Goal: Check status: Check status

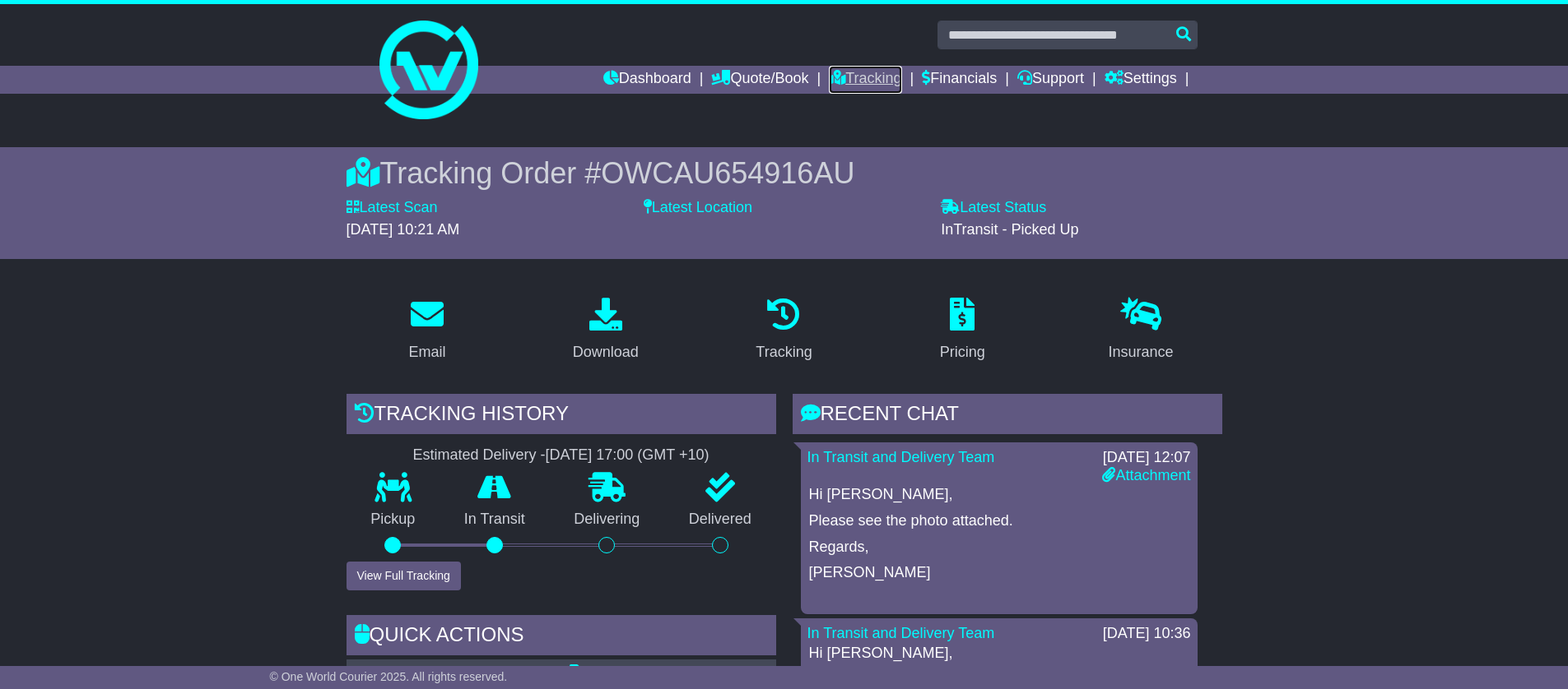
click at [848, 83] on link "Tracking" at bounding box center [864, 80] width 72 height 28
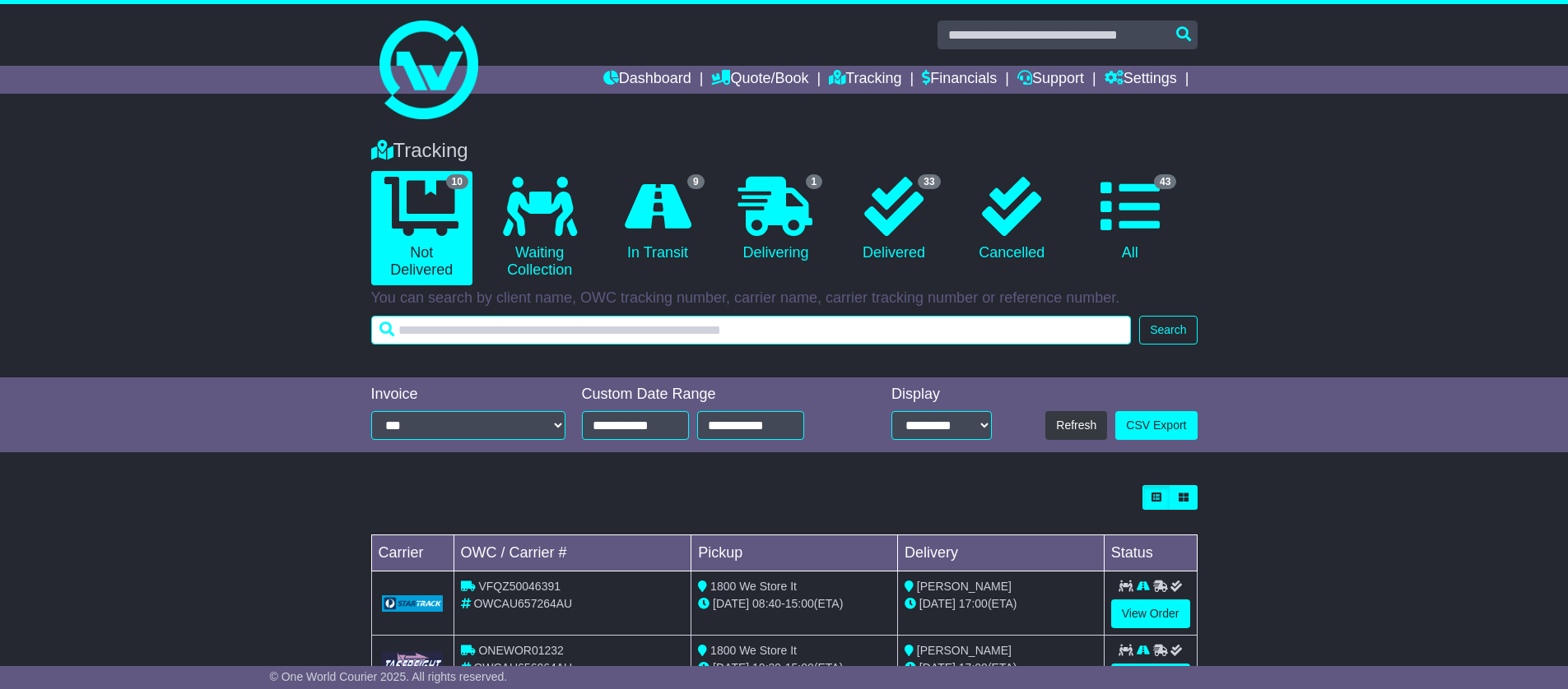
click at [543, 328] on input "text" at bounding box center [751, 330] width 760 height 29
paste input "**********"
type input "**********"
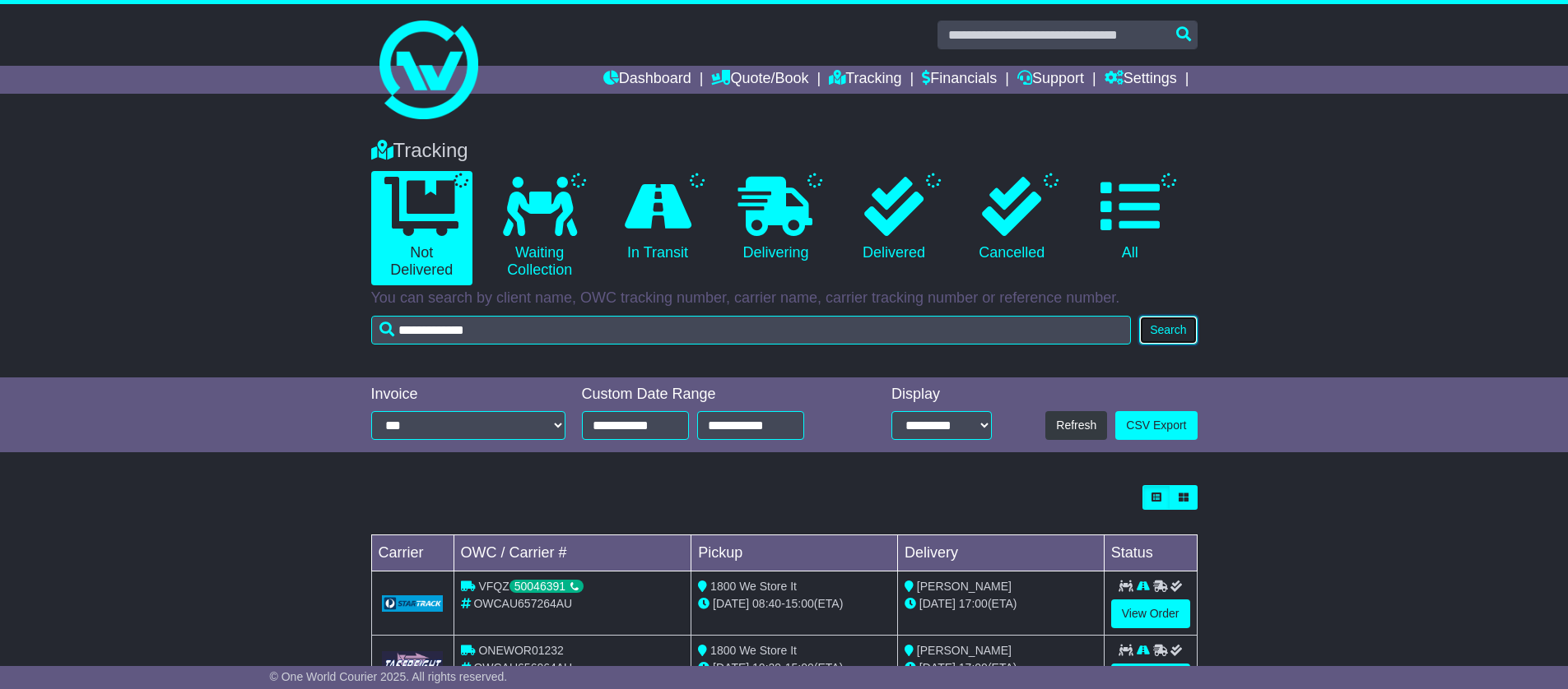
click at [1169, 324] on button "Search" at bounding box center [1168, 330] width 58 height 29
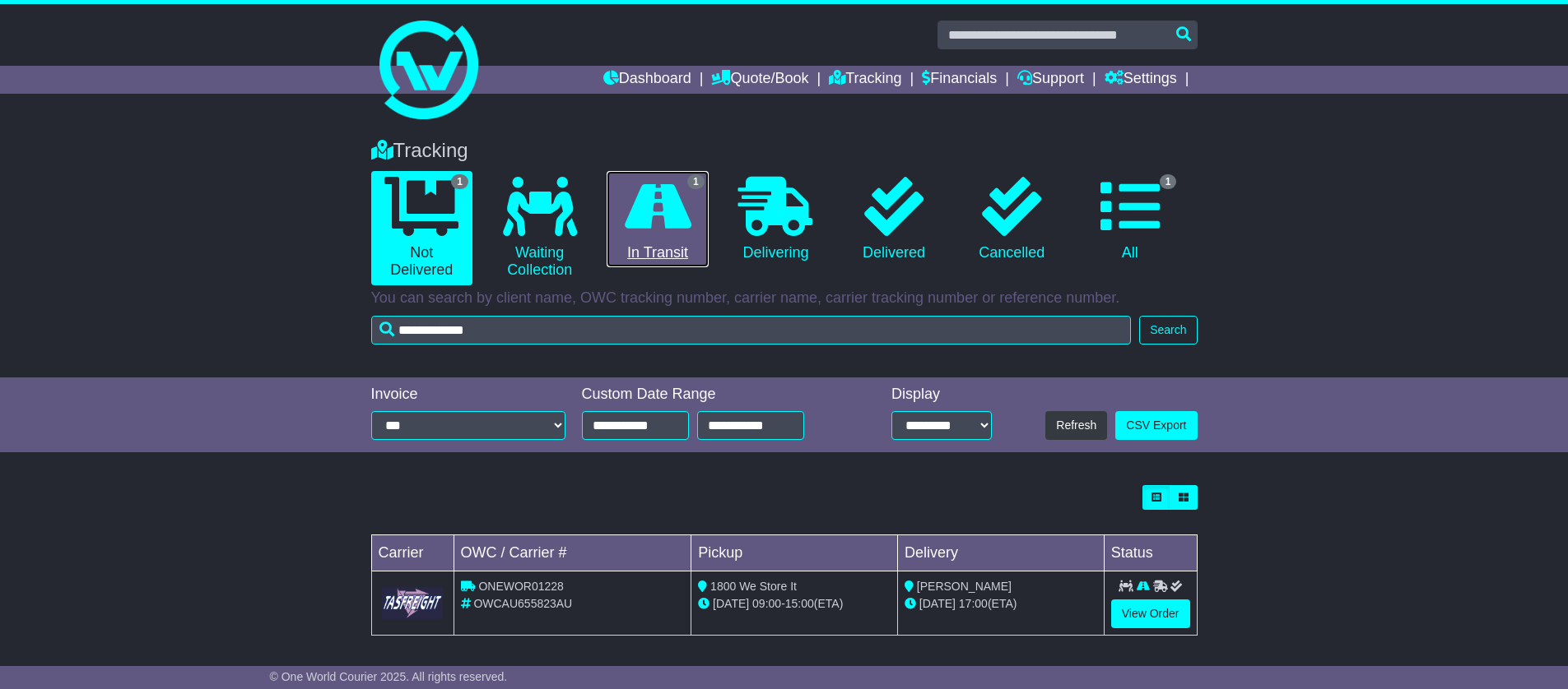
click at [645, 221] on icon at bounding box center [657, 206] width 66 height 59
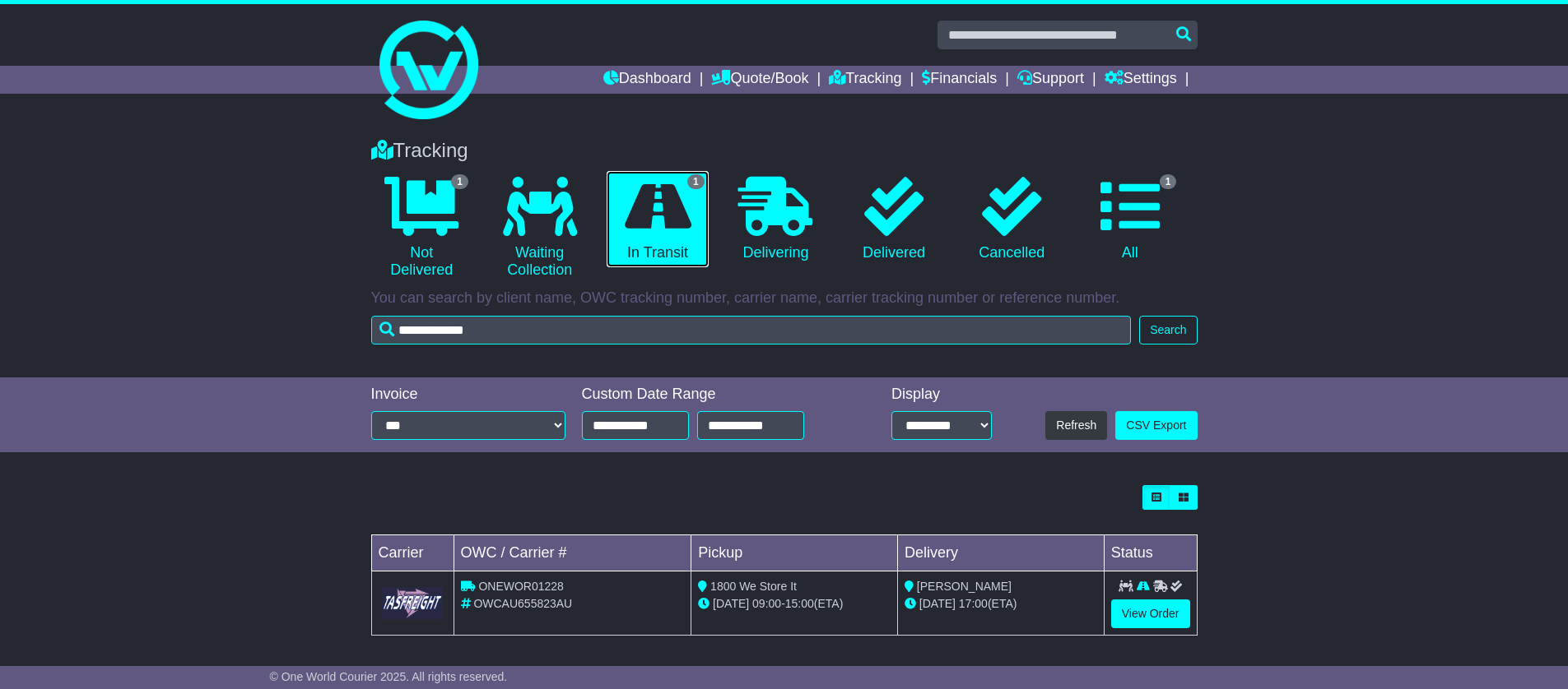
scroll to position [5, 0]
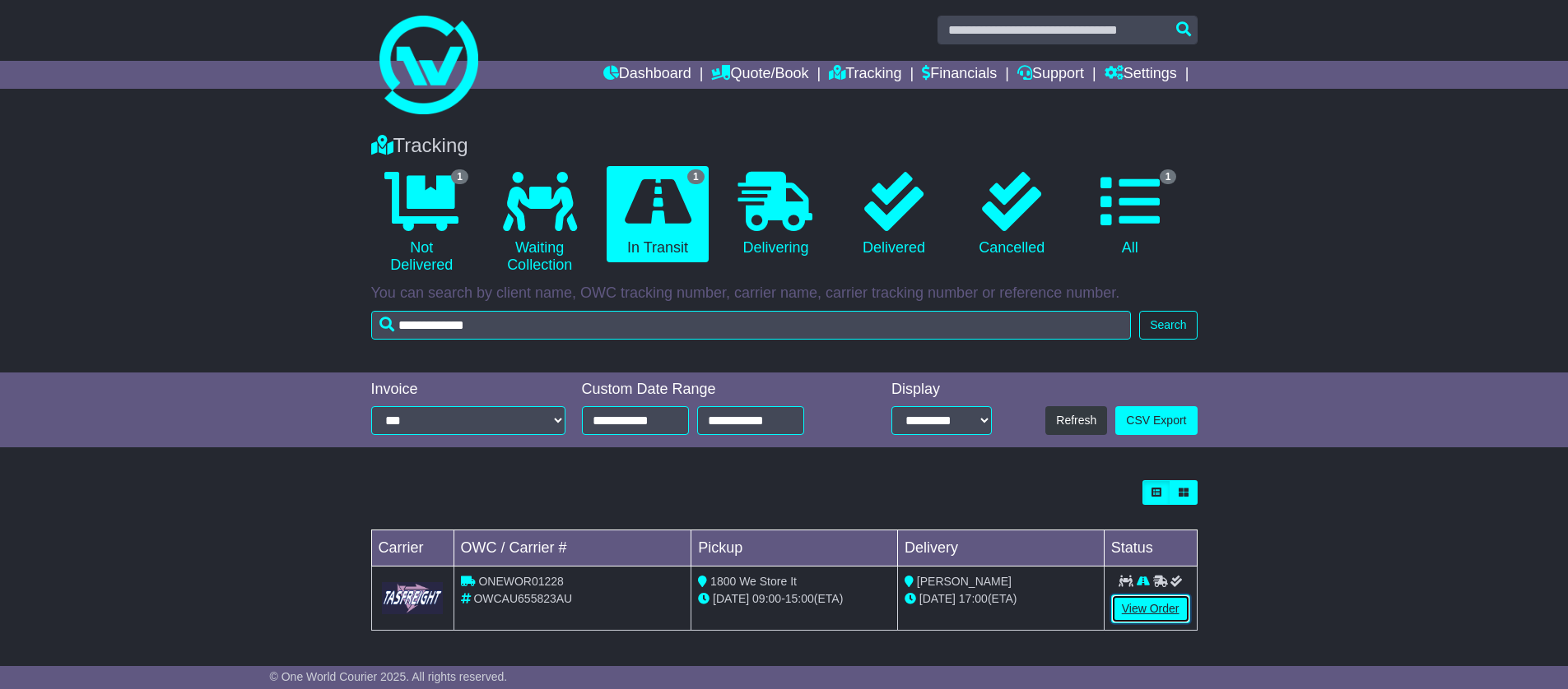
click at [1153, 609] on link "View Order" at bounding box center [1150, 609] width 79 height 29
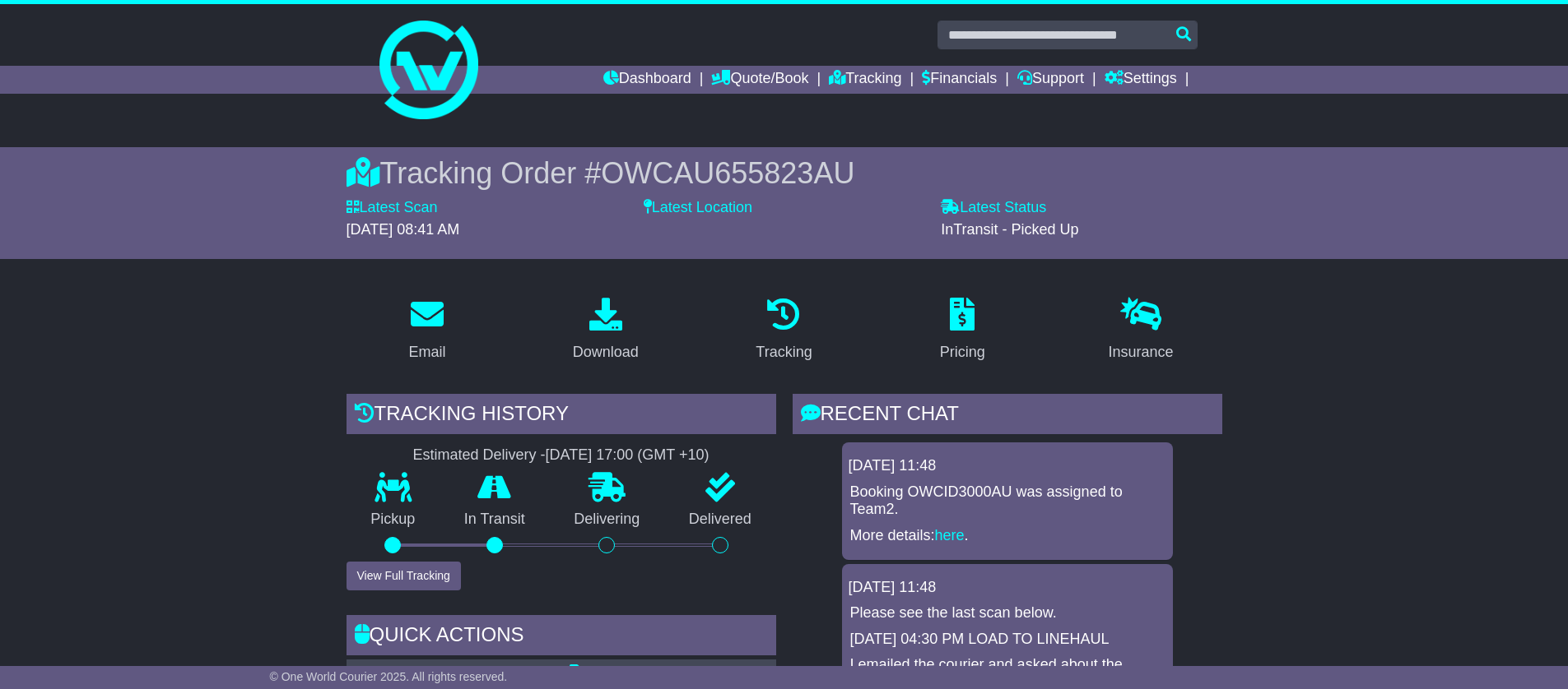
click at [857, 79] on link "Tracking" at bounding box center [864, 80] width 72 height 28
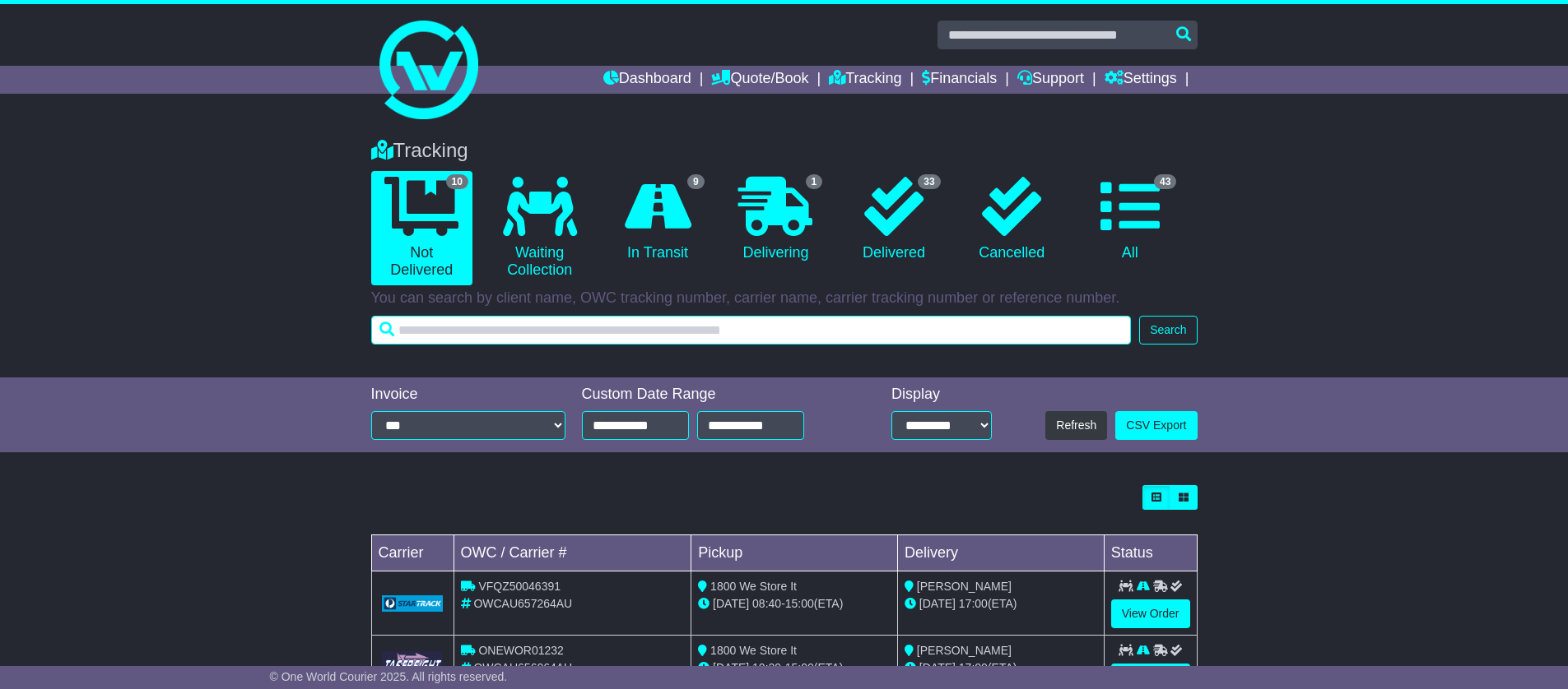
click at [702, 337] on input "text" at bounding box center [751, 330] width 760 height 29
paste input "**********"
type input "**********"
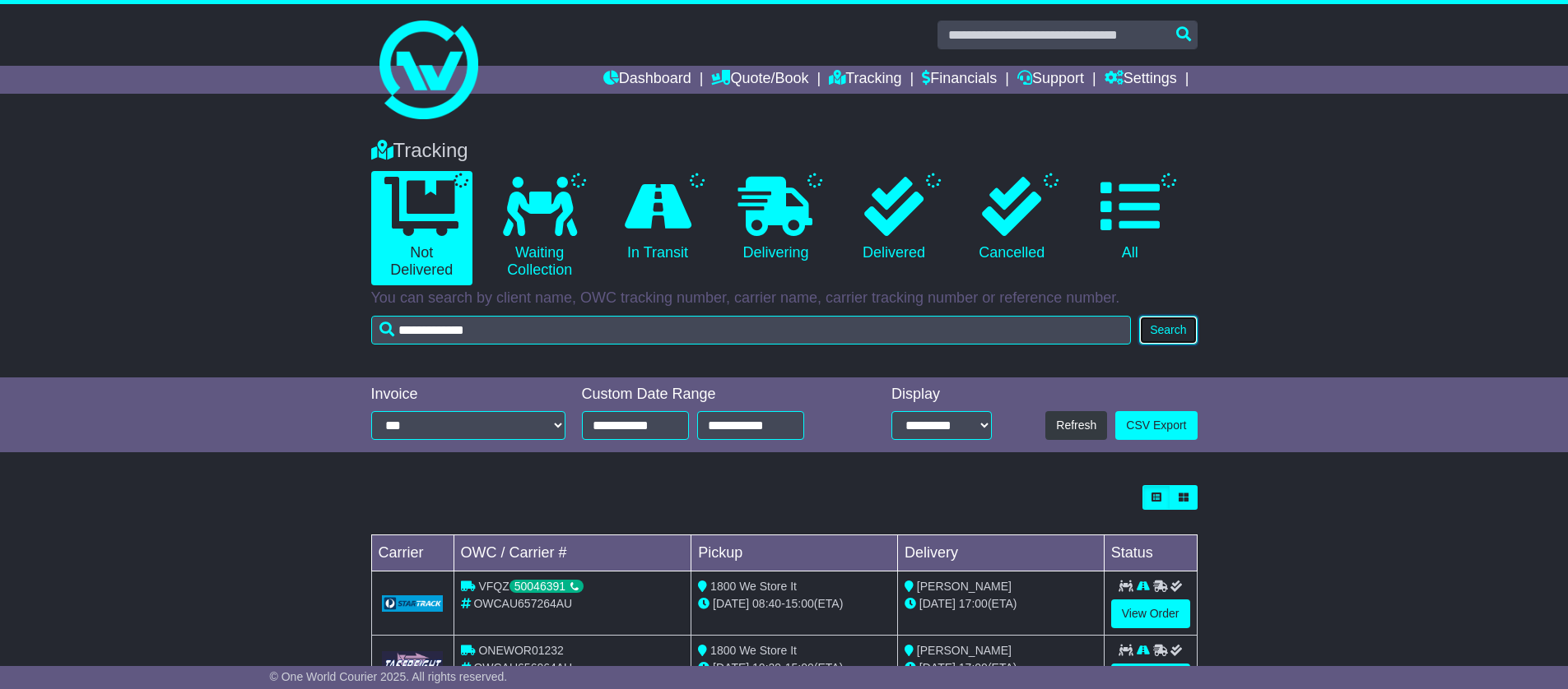
click at [1176, 331] on button "Search" at bounding box center [1168, 330] width 58 height 29
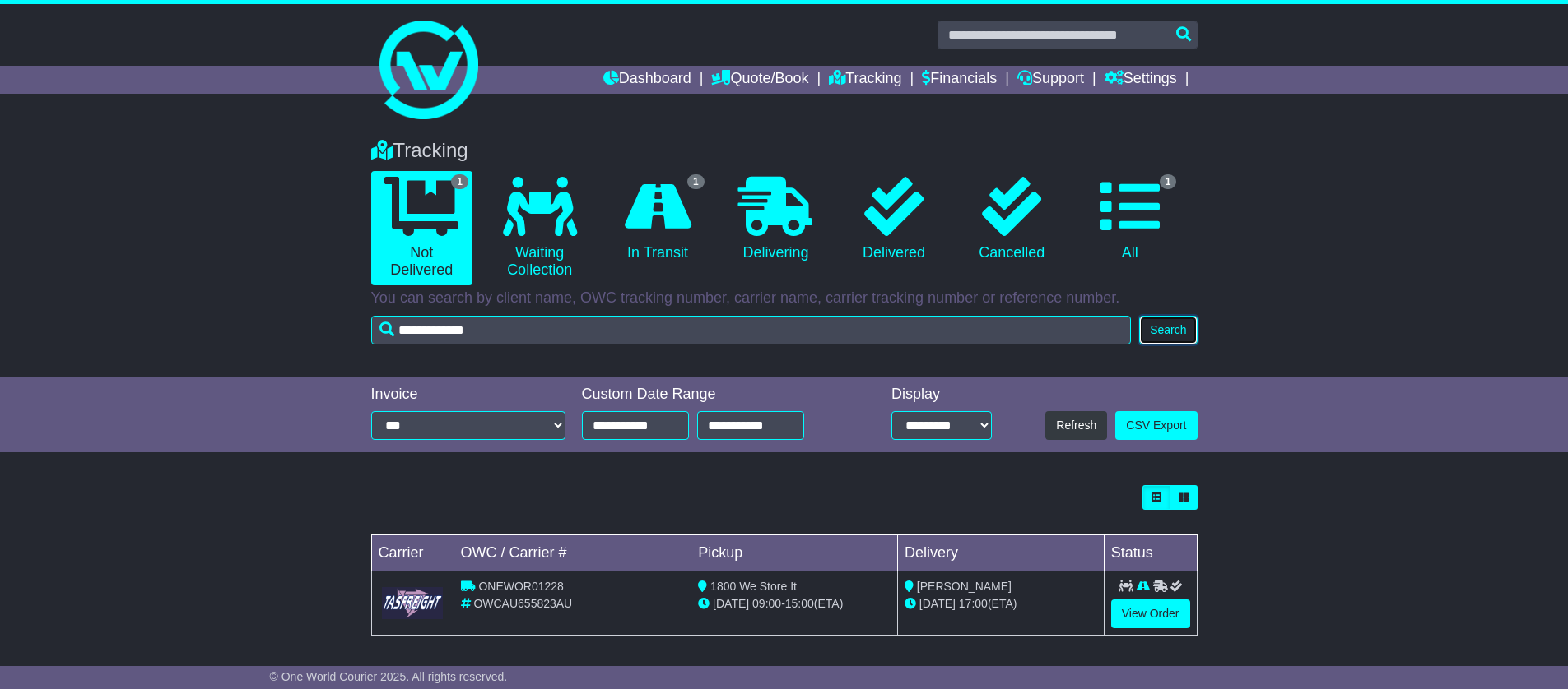
scroll to position [5, 0]
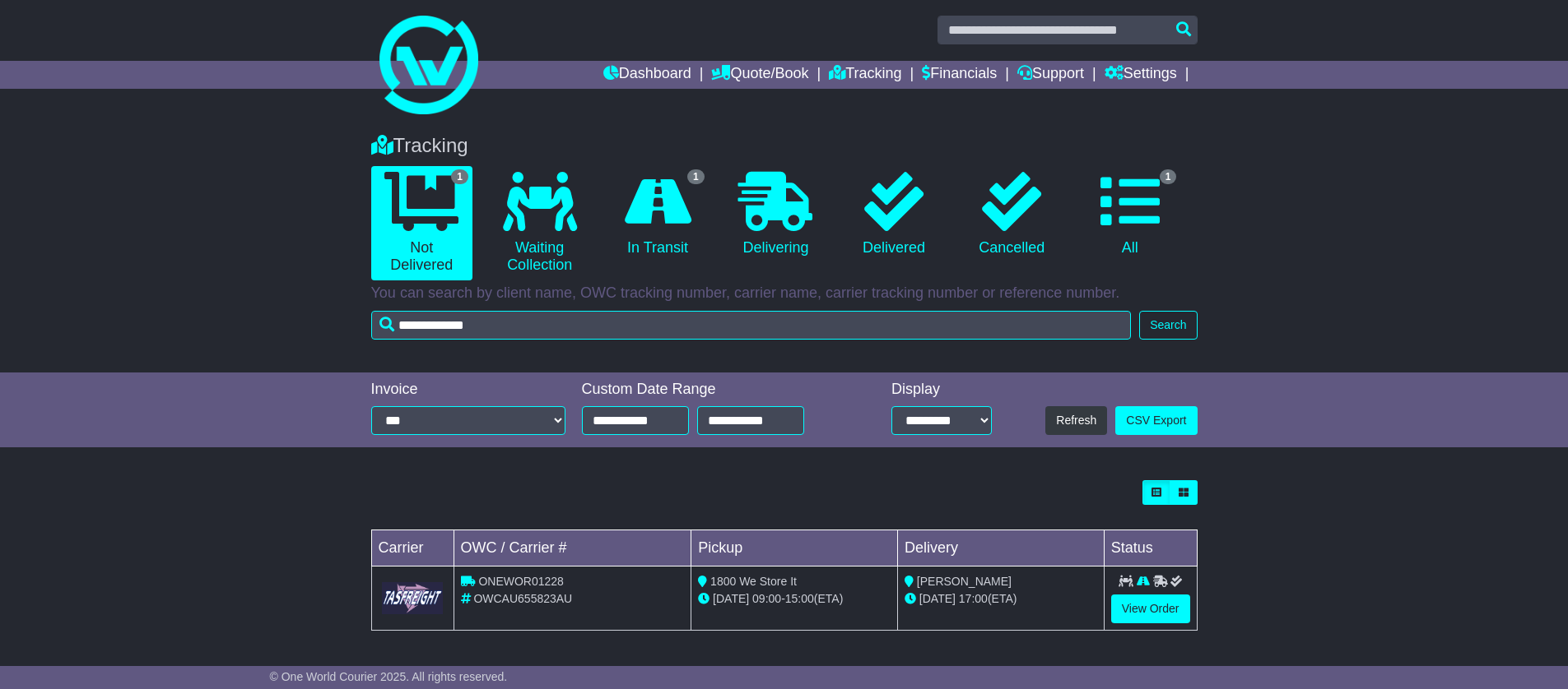
drag, startPoint x: 1027, startPoint y: 603, endPoint x: 924, endPoint y: 602, distance: 103.0
click at [924, 602] on div "10 Oct 17:00 (ETA)" at bounding box center [1001, 599] width 193 height 17
click at [937, 613] on td "Jon Parkin 10 Oct 17:00 (ETA)" at bounding box center [1000, 598] width 206 height 64
drag, startPoint x: 923, startPoint y: 601, endPoint x: 958, endPoint y: 602, distance: 35.0
click at [951, 601] on span "10 Oct" at bounding box center [937, 599] width 36 height 13
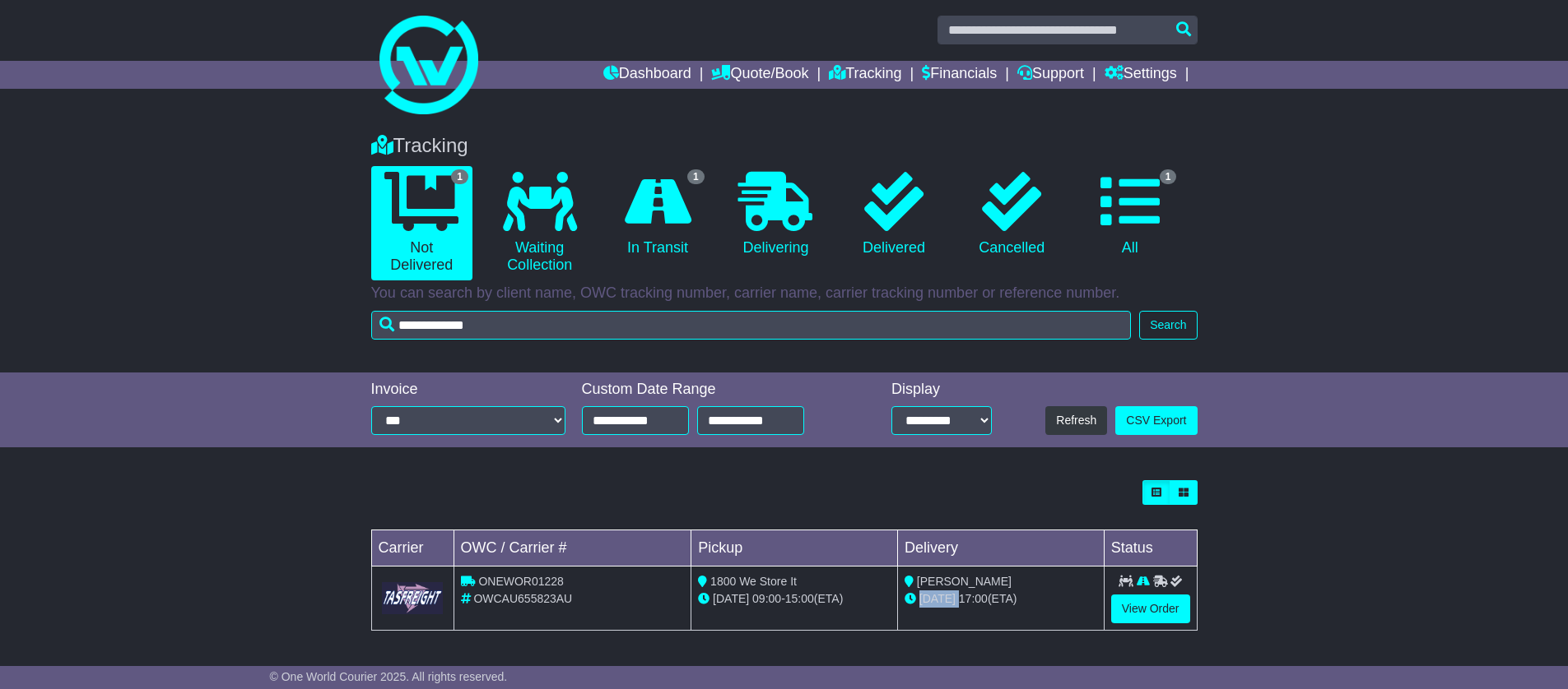
drag, startPoint x: 956, startPoint y: 601, endPoint x: 922, endPoint y: 603, distance: 34.1
click at [922, 603] on div "10 Oct 17:00 (ETA)" at bounding box center [1001, 599] width 193 height 17
copy div "10 Oct"
click at [1160, 611] on link "View Order" at bounding box center [1150, 609] width 79 height 29
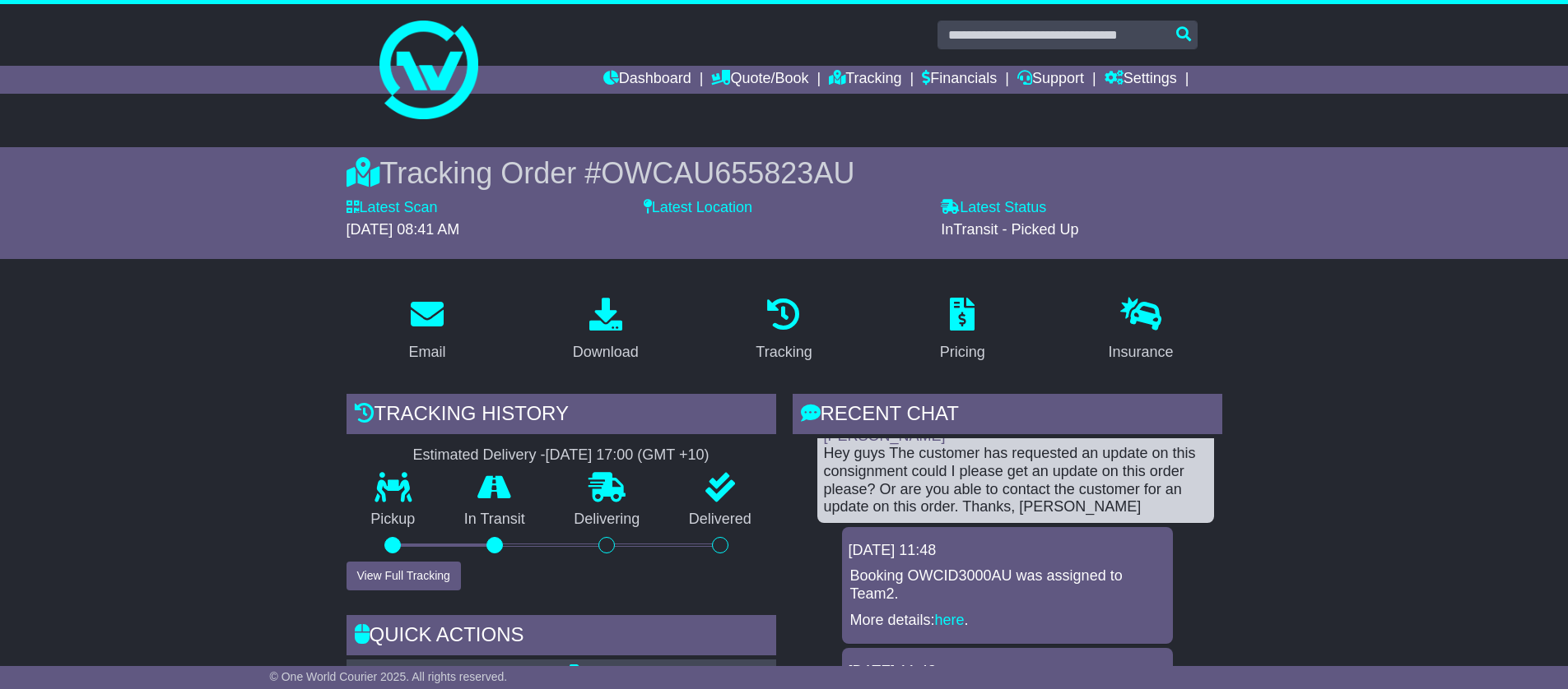
scroll to position [40, 0]
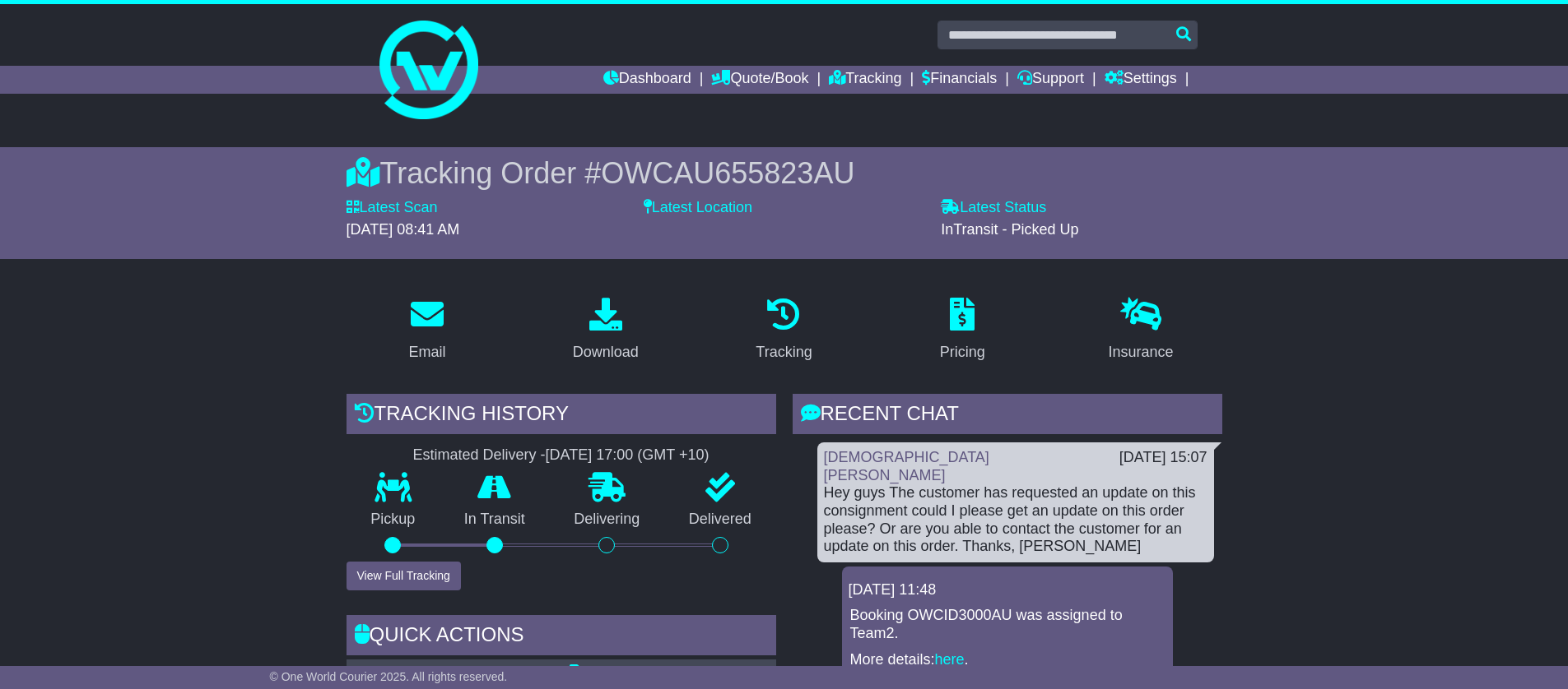
click at [855, 172] on div "Tracking Order # OWCAU655823AU" at bounding box center [784, 173] width 876 height 36
drag, startPoint x: 855, startPoint y: 172, endPoint x: 595, endPoint y: 183, distance: 260.2
click at [595, 183] on div "Tracking Order # OWCAU655823AU" at bounding box center [784, 173] width 876 height 36
copy span "OWCAU655823AU"
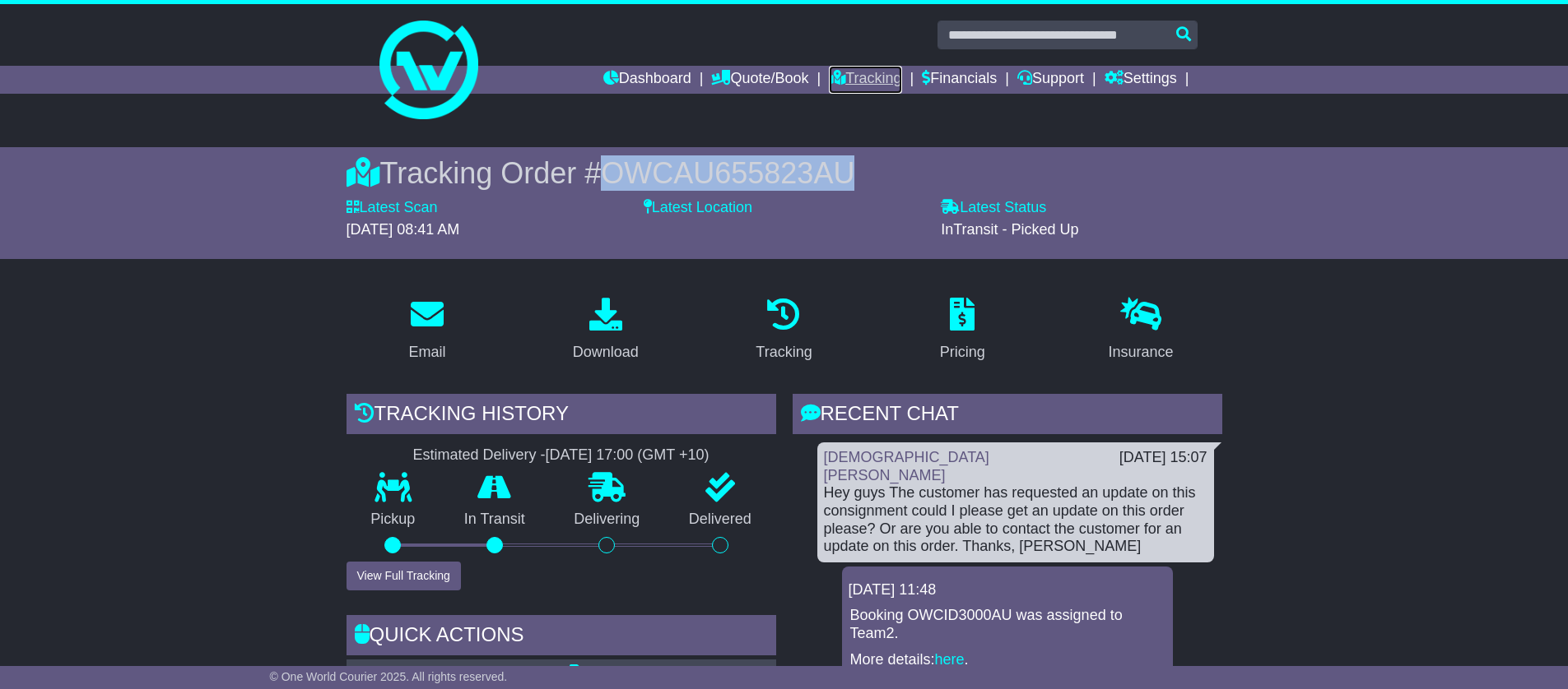
click at [857, 83] on link "Tracking" at bounding box center [864, 80] width 72 height 28
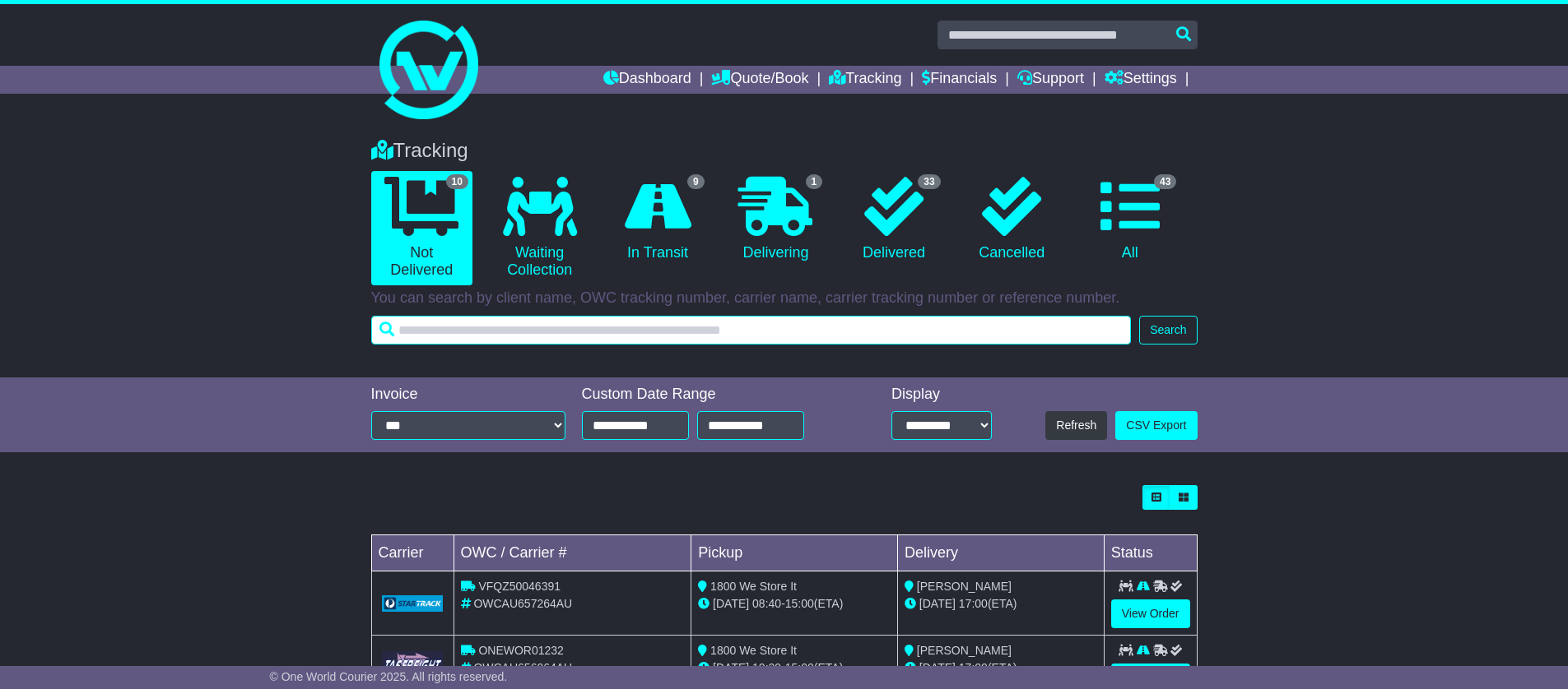
click at [821, 325] on input "text" at bounding box center [751, 330] width 760 height 29
paste input "**********"
type input "**********"
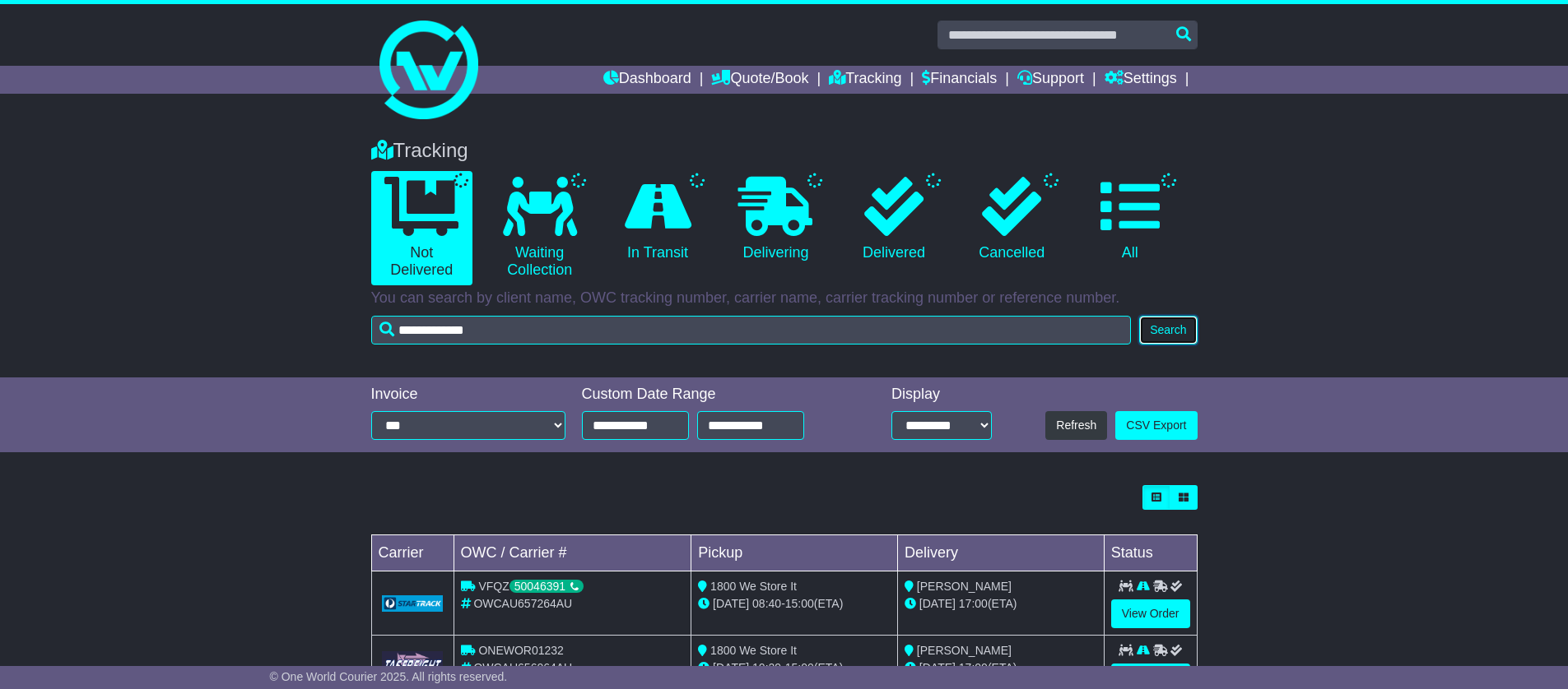
click at [1170, 331] on button "Search" at bounding box center [1168, 330] width 58 height 29
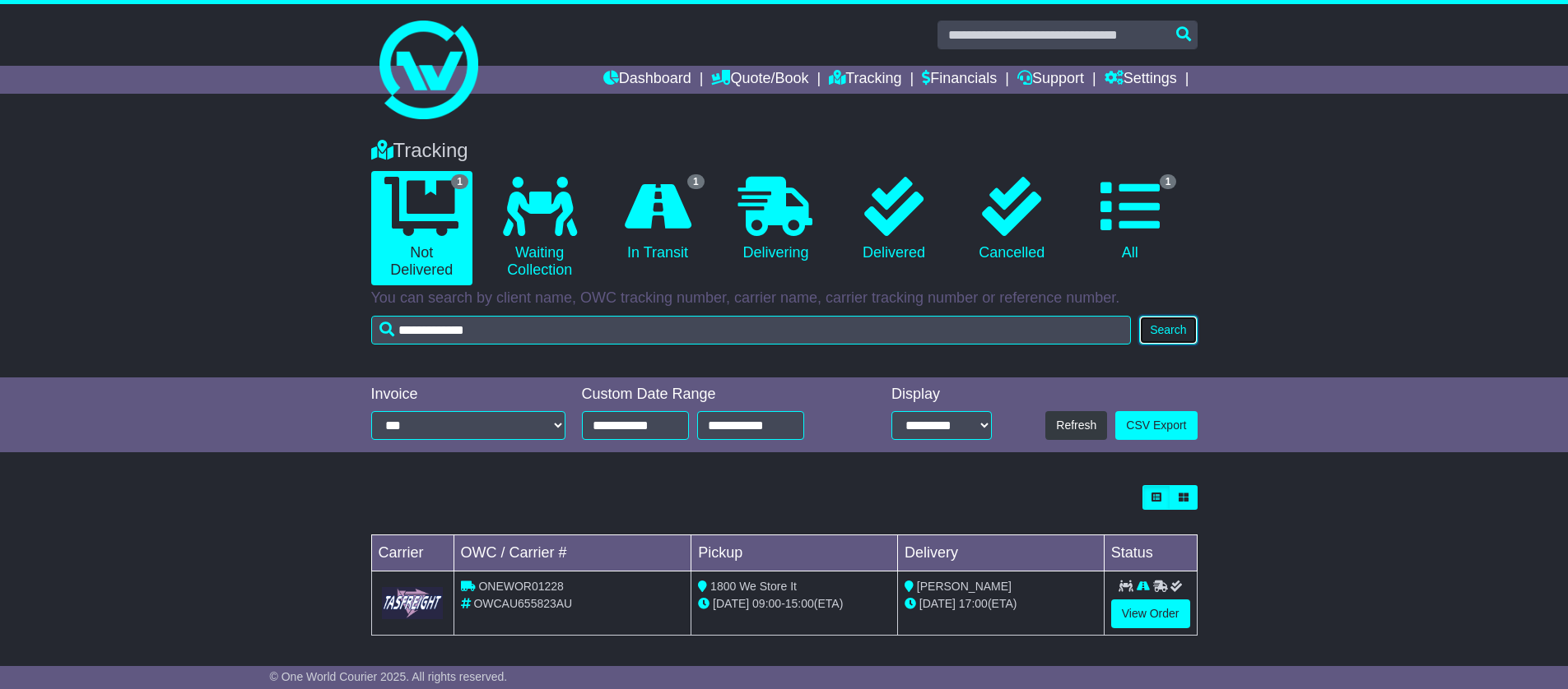
scroll to position [5, 0]
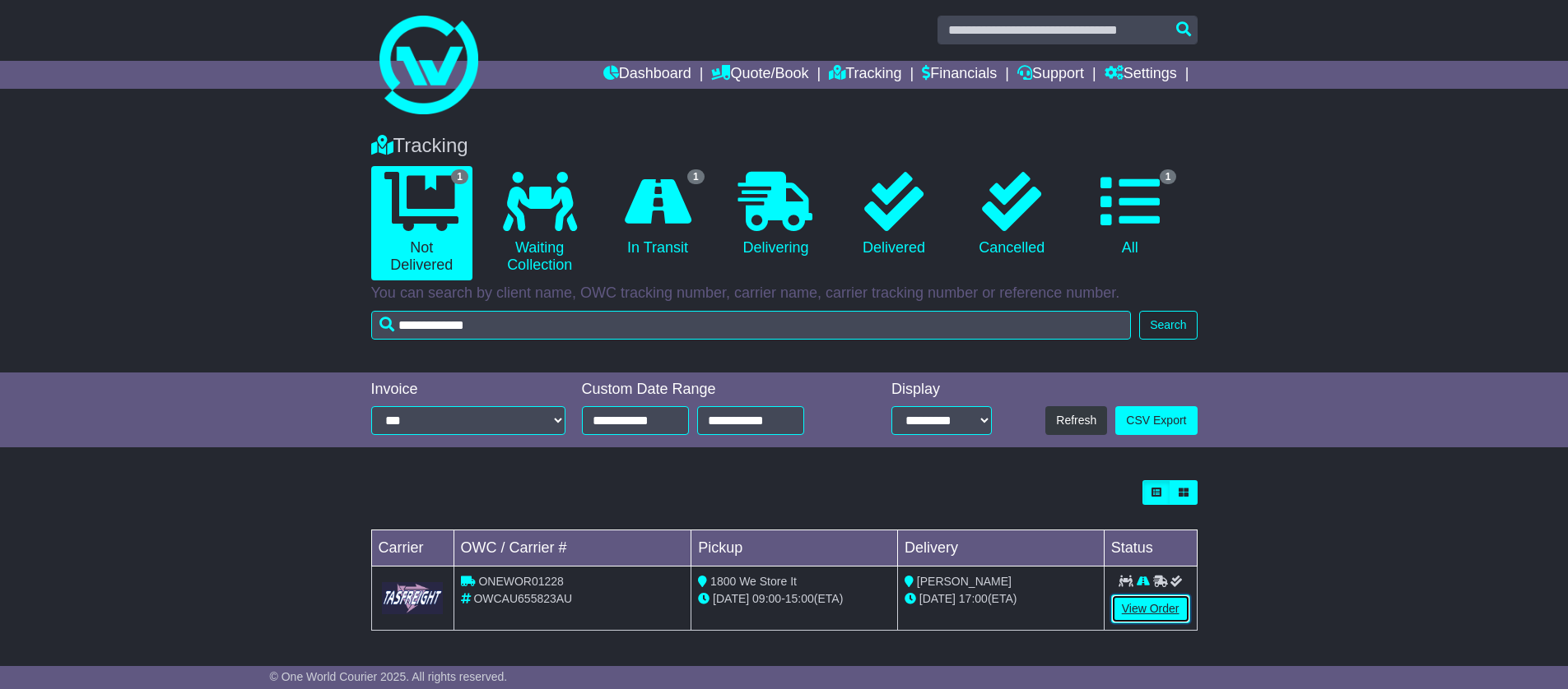
click at [1168, 604] on link "View Order" at bounding box center [1150, 609] width 79 height 29
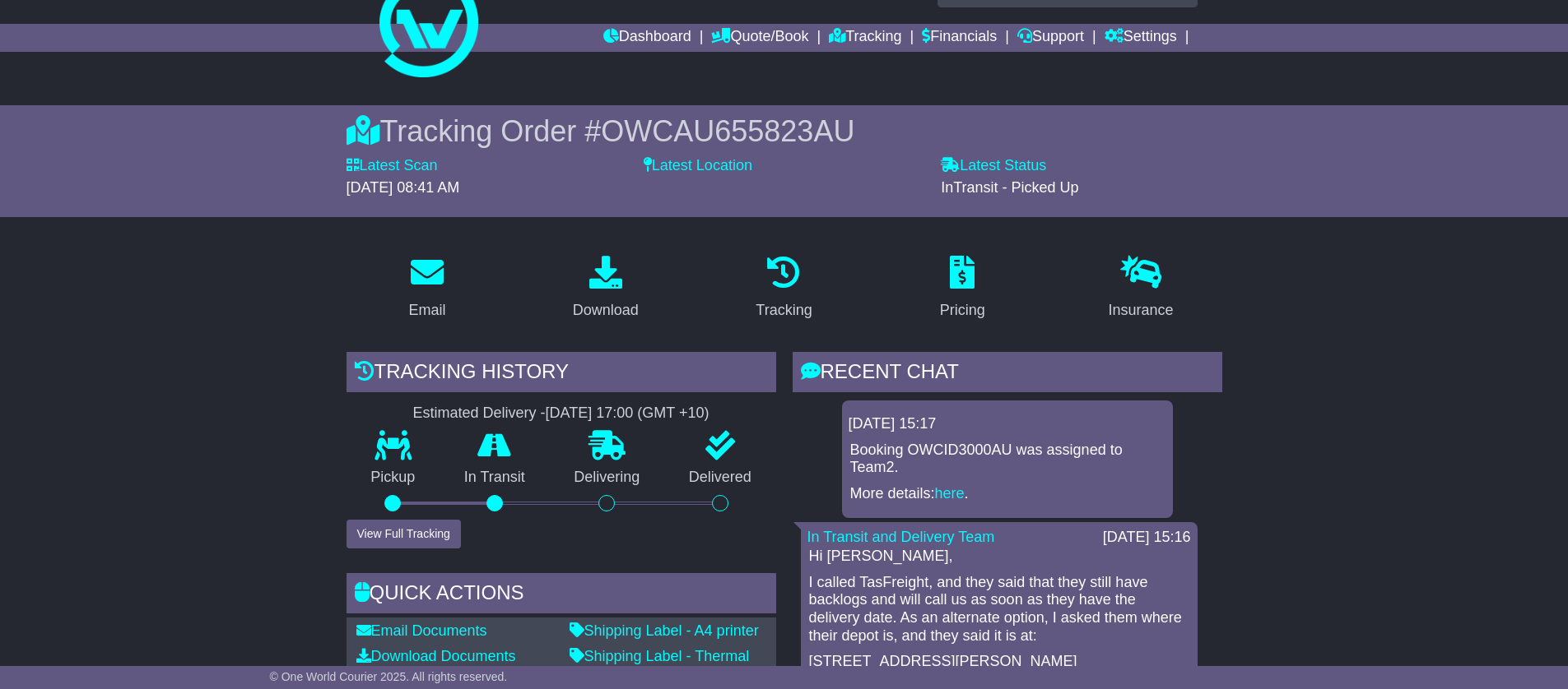
scroll to position [148, 0]
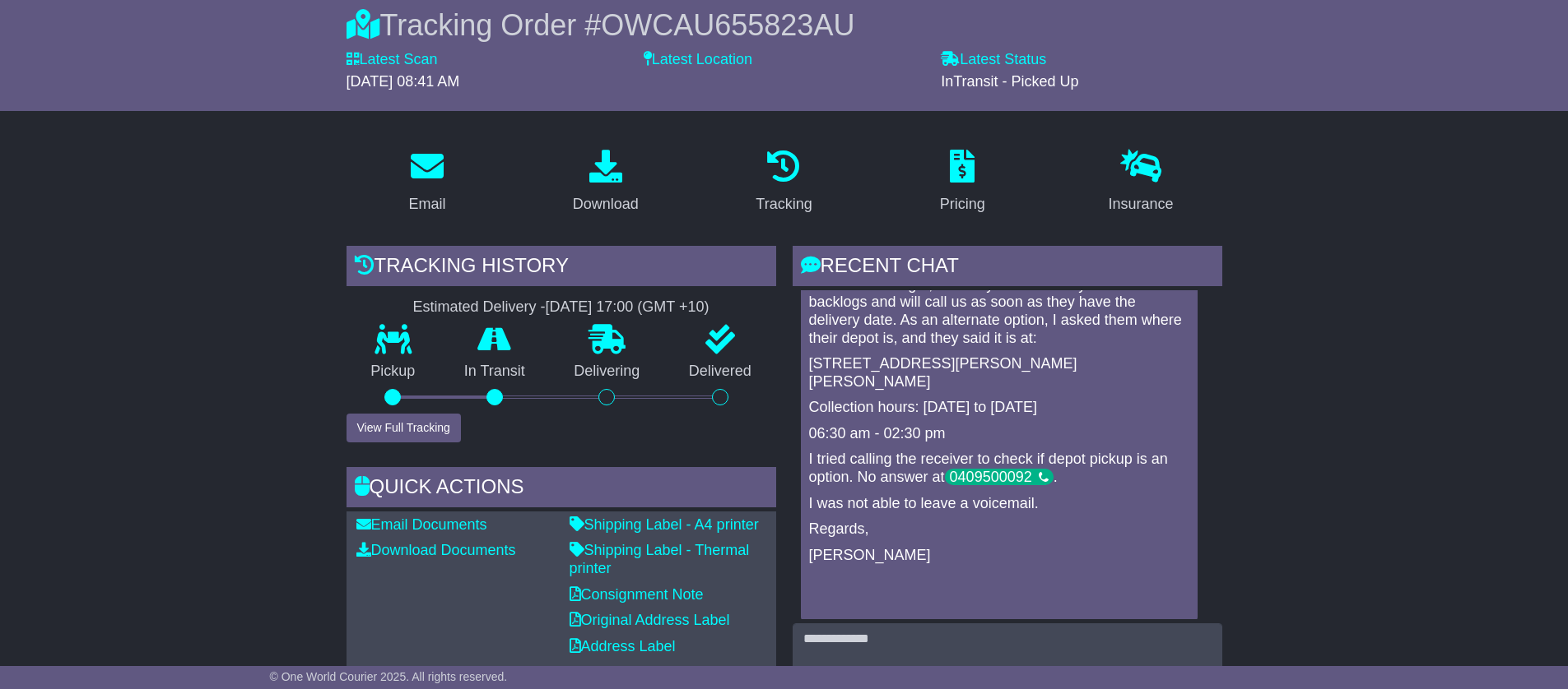
scroll to position [193, 0]
click at [938, 545] on p "Karen" at bounding box center [999, 554] width 380 height 18
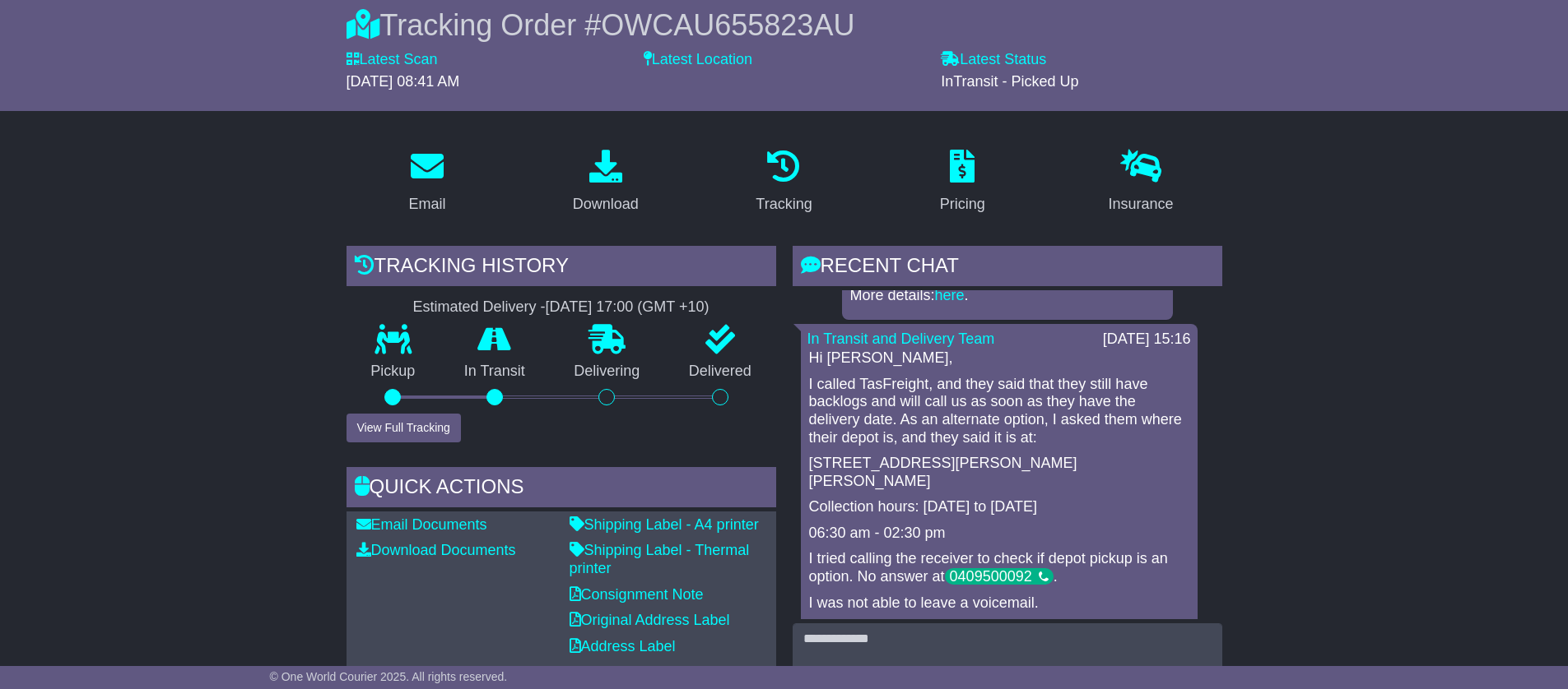
scroll to position [0, 0]
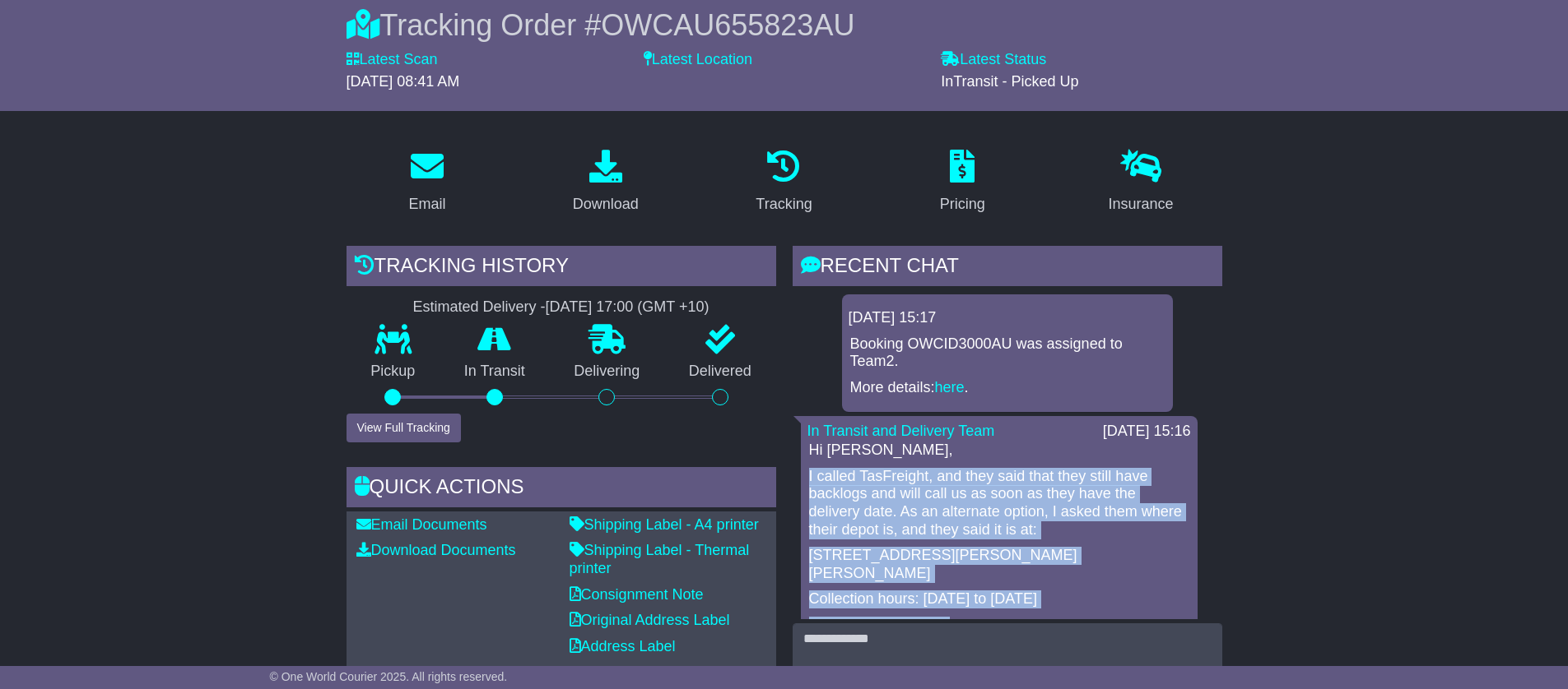
drag, startPoint x: 917, startPoint y: 539, endPoint x: 808, endPoint y: 468, distance: 130.1
click at [808, 468] on div "Hi Joe, I called TasFreight, and they said that they still have backlogs and wi…" at bounding box center [999, 625] width 383 height 367
copy div "I called TasFreight, and they said that they still have backlogs and will call …"
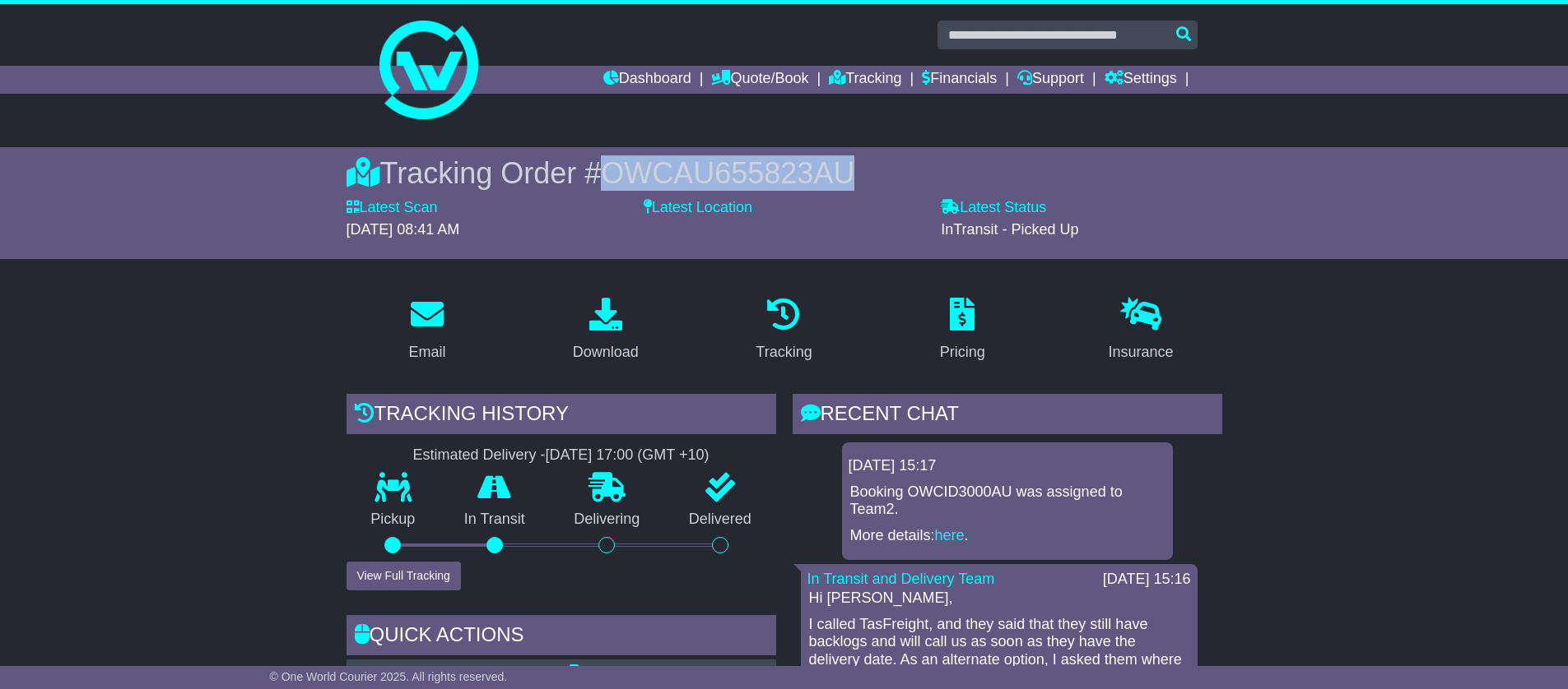
drag, startPoint x: 596, startPoint y: 178, endPoint x: 905, endPoint y: 180, distance: 309.0
click at [905, 180] on div "Tracking Order # OWCAU655823AU" at bounding box center [784, 173] width 876 height 36
copy span "OWCAU655823AU"
click at [851, 78] on link "Tracking" at bounding box center [864, 80] width 72 height 28
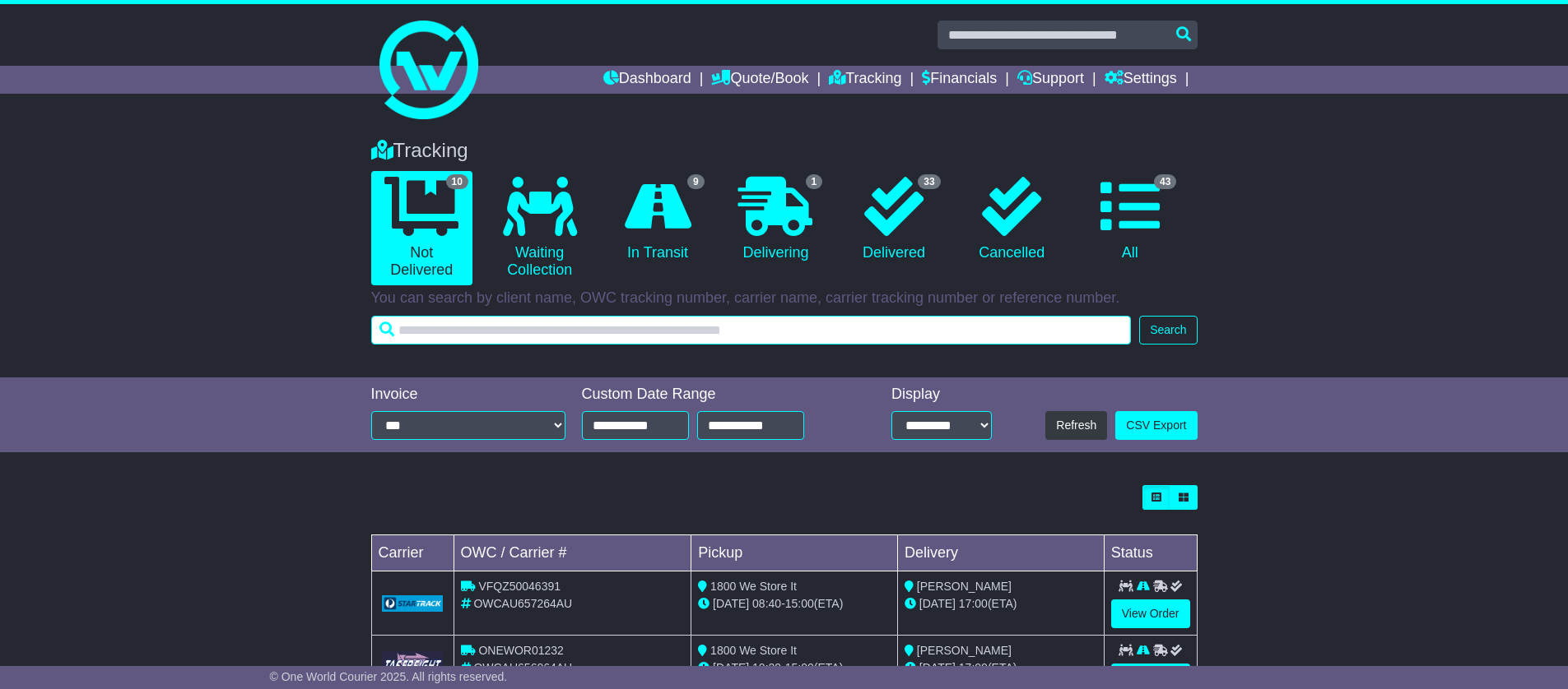
click at [600, 326] on input "text" at bounding box center [751, 330] width 760 height 29
paste input "**********"
type input "**********"
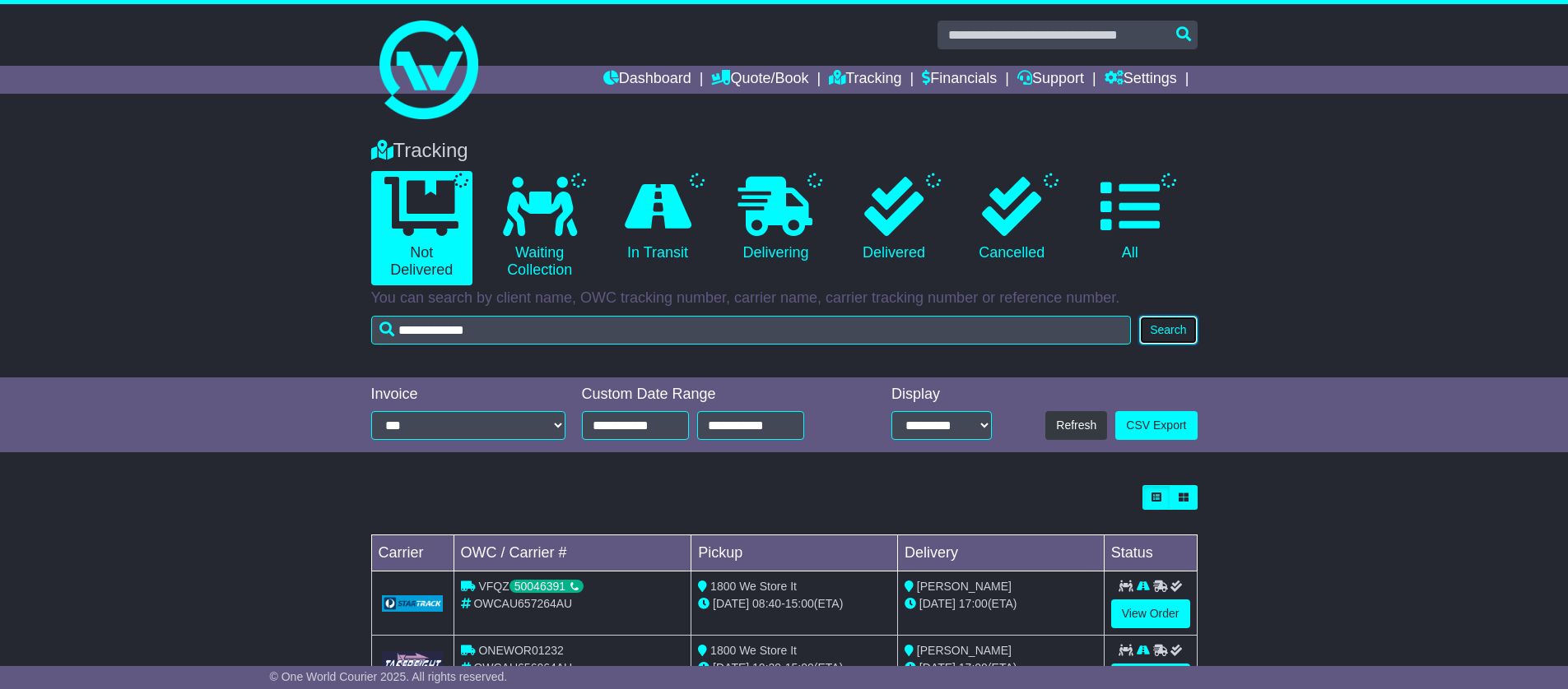
click at [1166, 331] on button "Search" at bounding box center [1168, 330] width 58 height 29
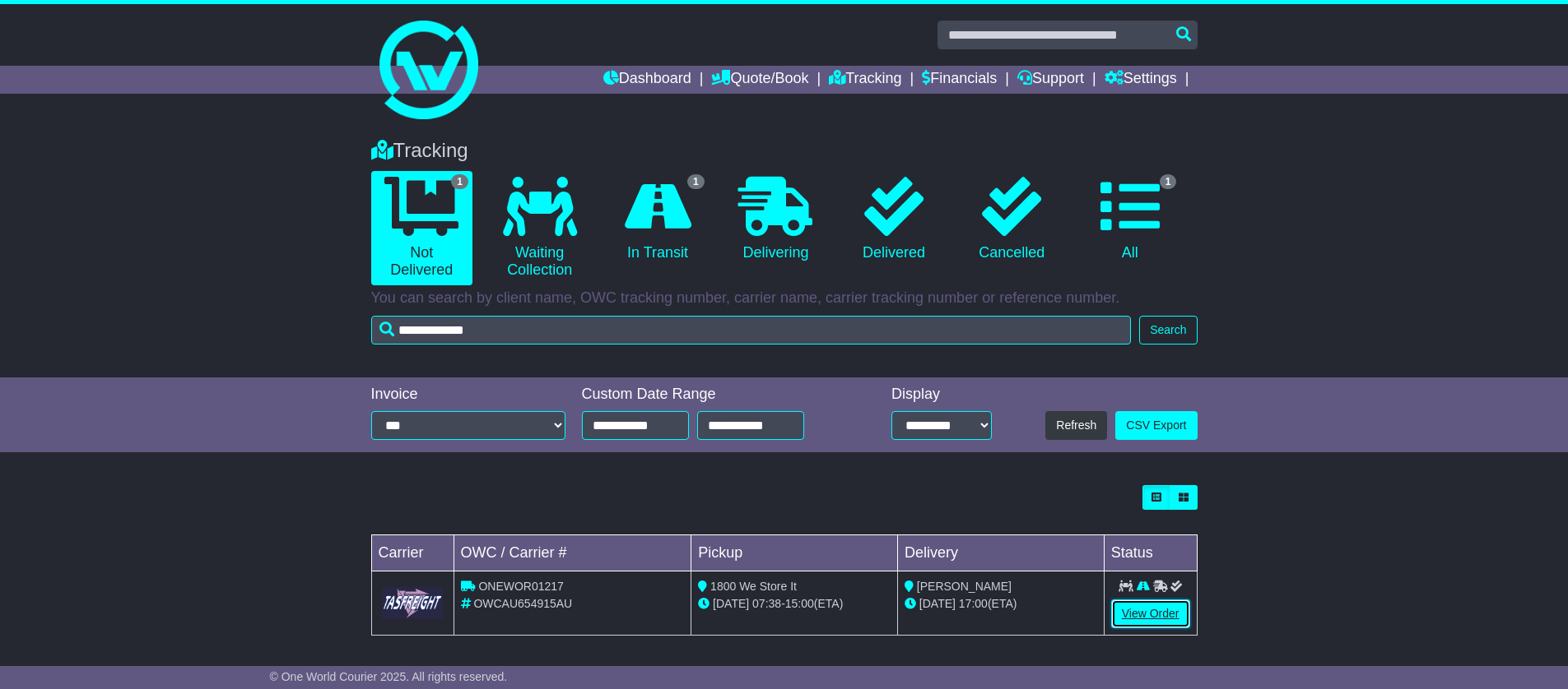
click at [1138, 609] on link "View Order" at bounding box center [1150, 614] width 79 height 29
